Goal: Transaction & Acquisition: Purchase product/service

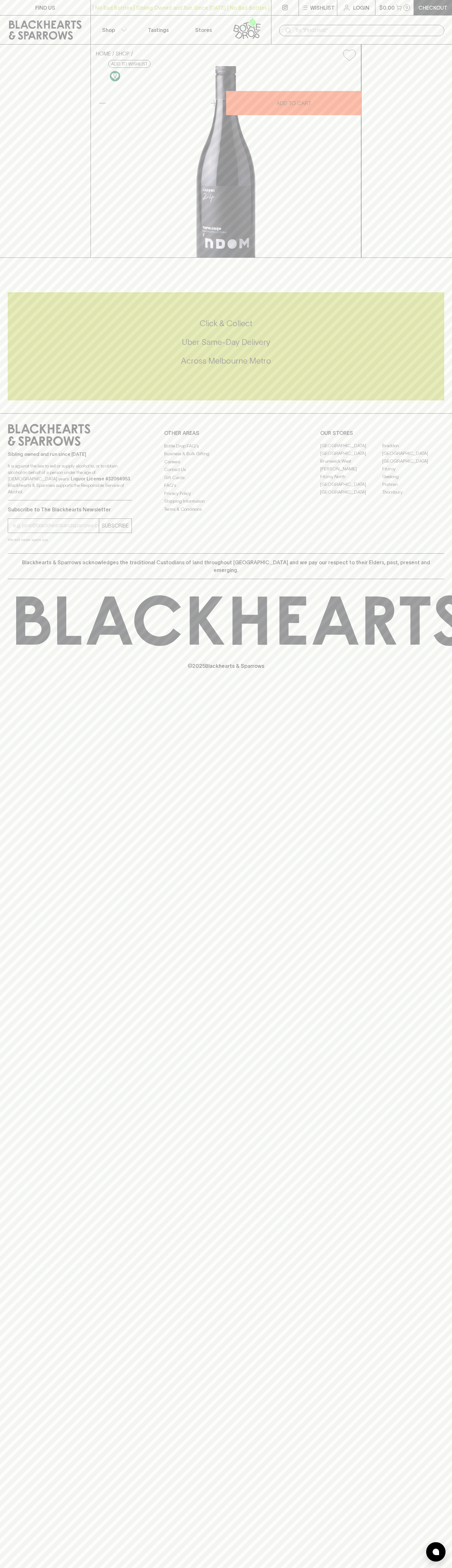
click at [32, 30] on icon at bounding box center [45, 31] width 80 height 20
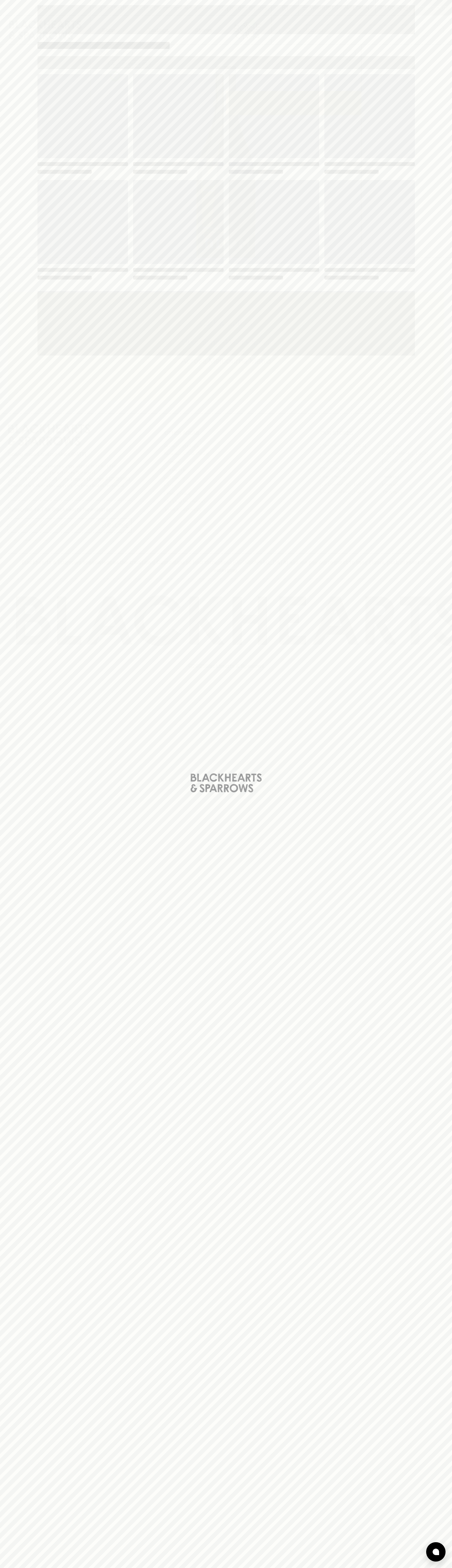
click at [423, 499] on div "Loading" at bounding box center [226, 784] width 452 height 1568
click at [161, 1567] on html "FIND US | No Bad Bottles | Sibling Owned and Run Since 2006 | No Bad Bottles | …" at bounding box center [226, 784] width 452 height 1568
click at [2, 986] on div "Loading" at bounding box center [226, 784] width 452 height 1568
